Goal: Find contact information: Obtain details needed to contact an individual or organization

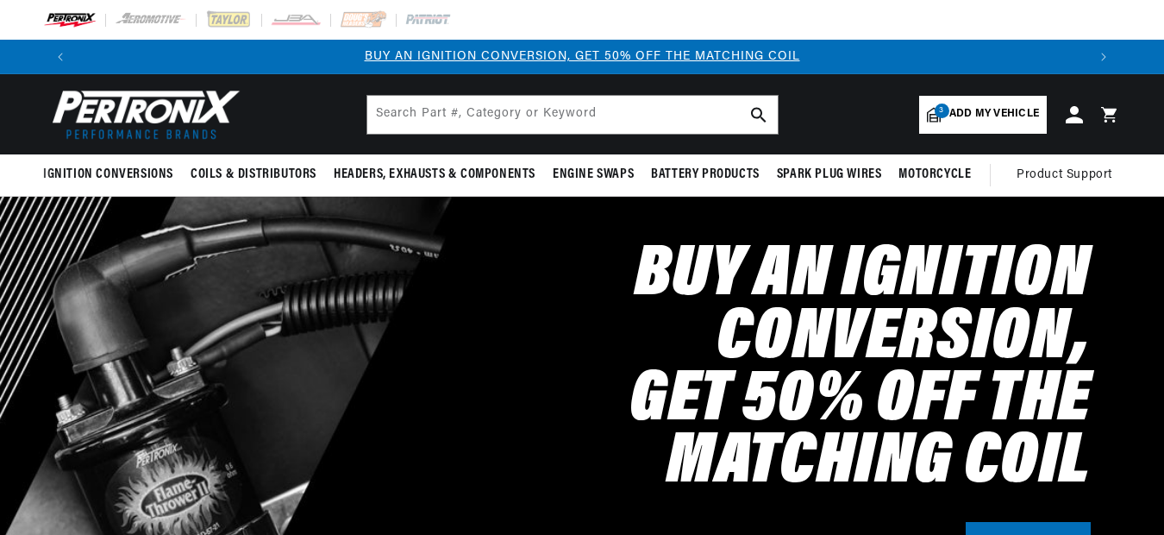
select select "1999"
select select "Chevrolet"
select select "Silverado-1500"
select select "5.3L"
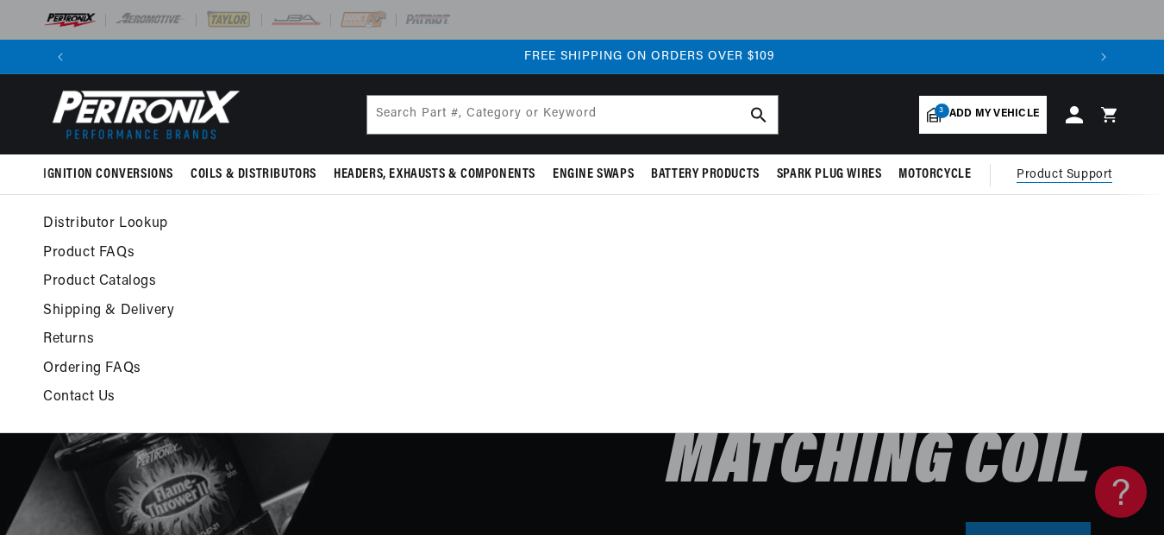
scroll to position [0, 2018]
click at [83, 394] on link "Contact Us" at bounding box center [435, 397] width 785 height 24
